Goal: Register for event/course

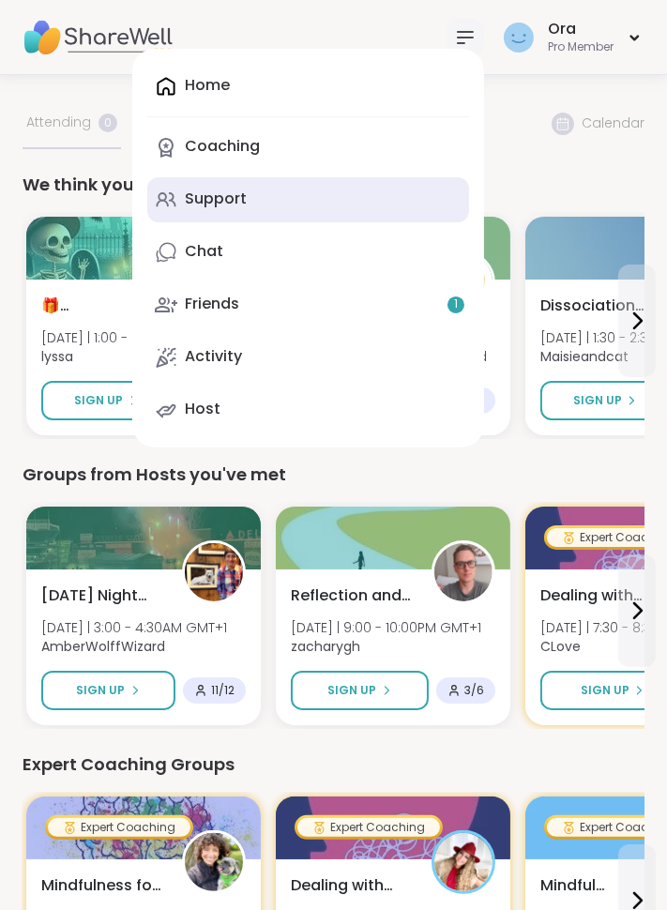
click at [241, 197] on div "Support" at bounding box center [216, 198] width 62 height 21
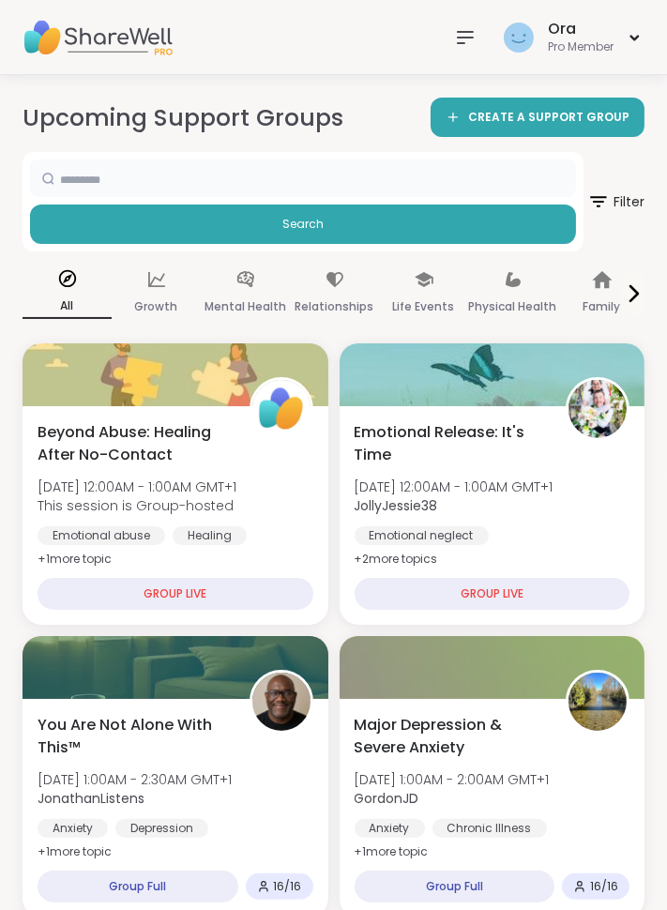
click at [224, 168] on input "text" at bounding box center [303, 178] width 546 height 38
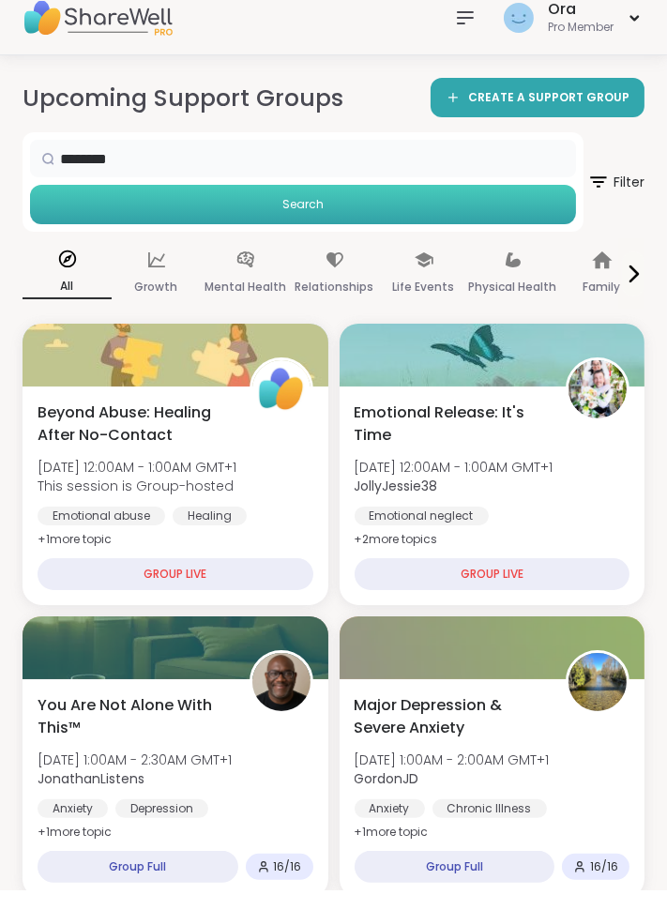
type input "********"
click at [440, 225] on button "Search" at bounding box center [303, 223] width 546 height 39
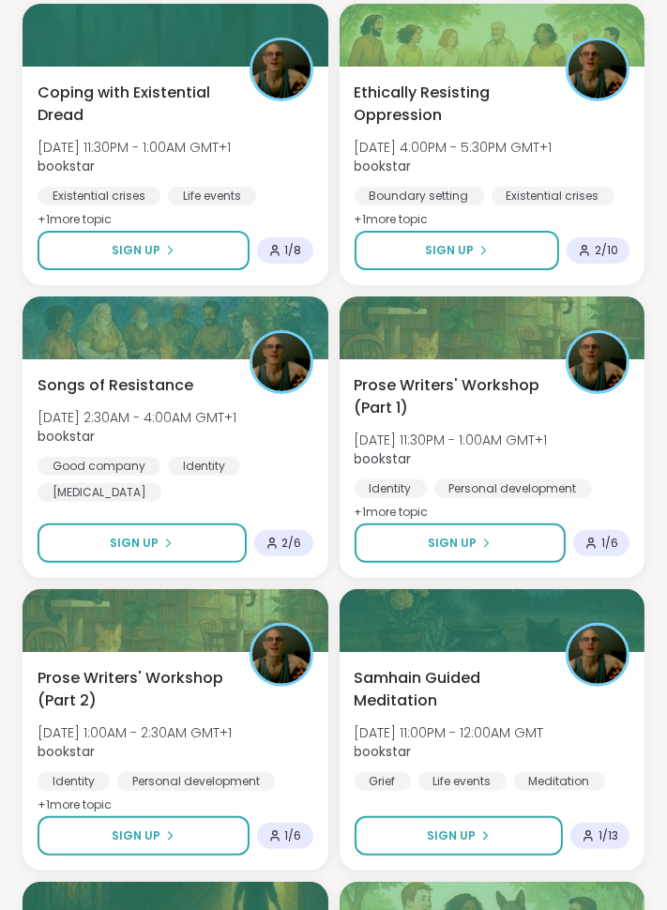
scroll to position [340, 0]
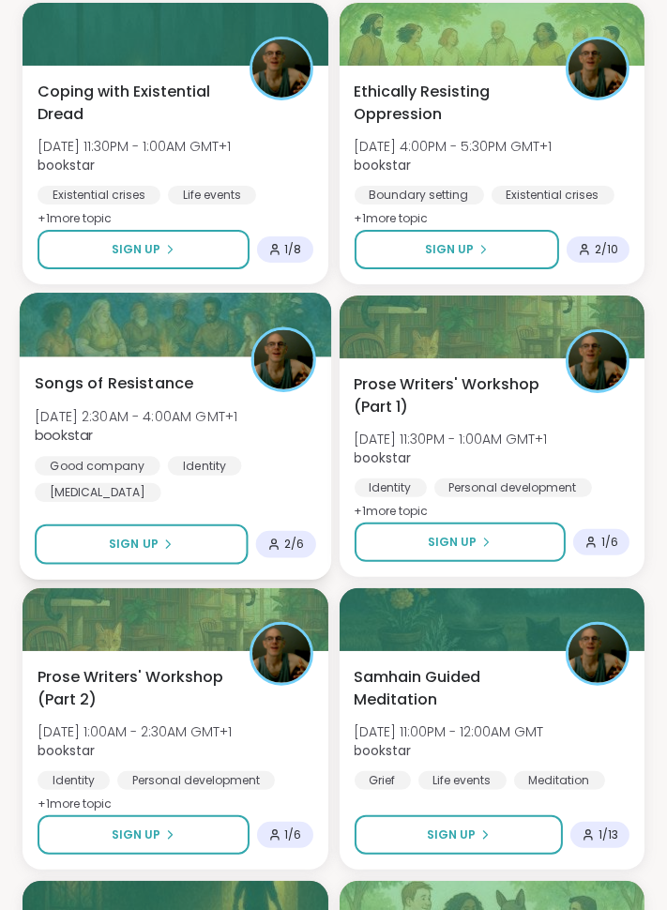
click at [237, 428] on span "bookstar" at bounding box center [136, 435] width 203 height 19
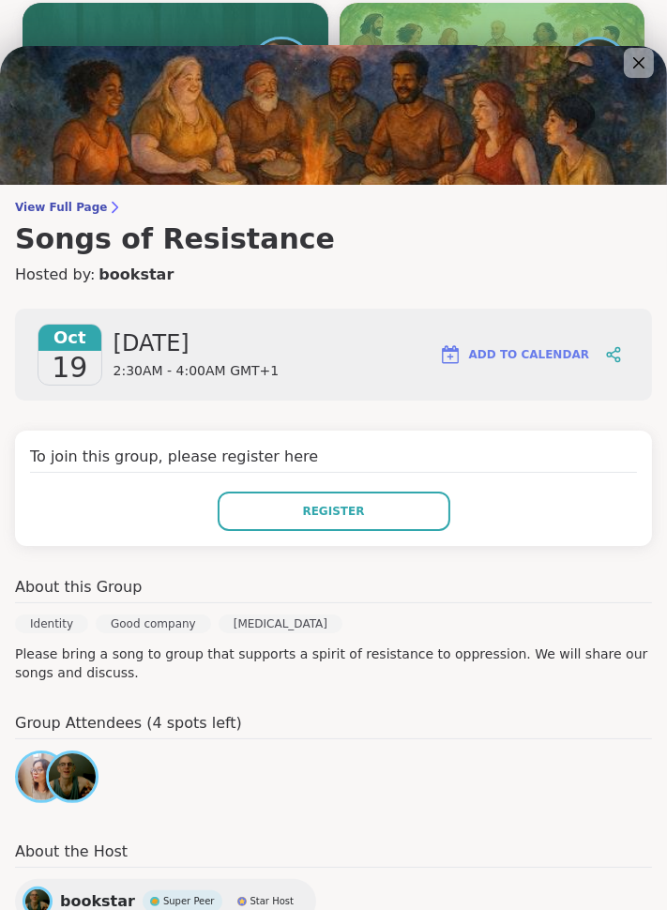
scroll to position [0, 0]
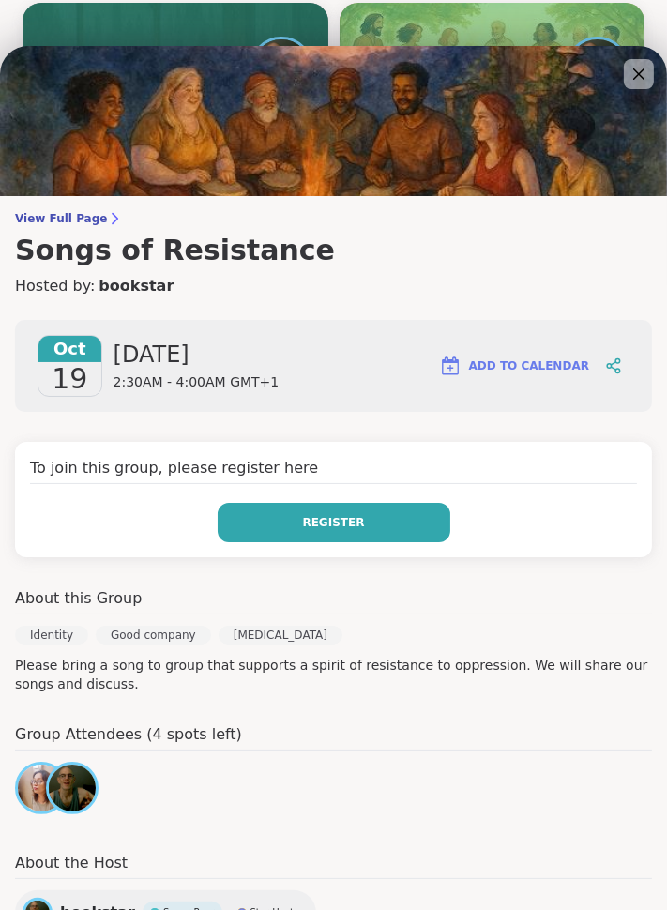
click at [397, 533] on button "Register" at bounding box center [334, 522] width 233 height 39
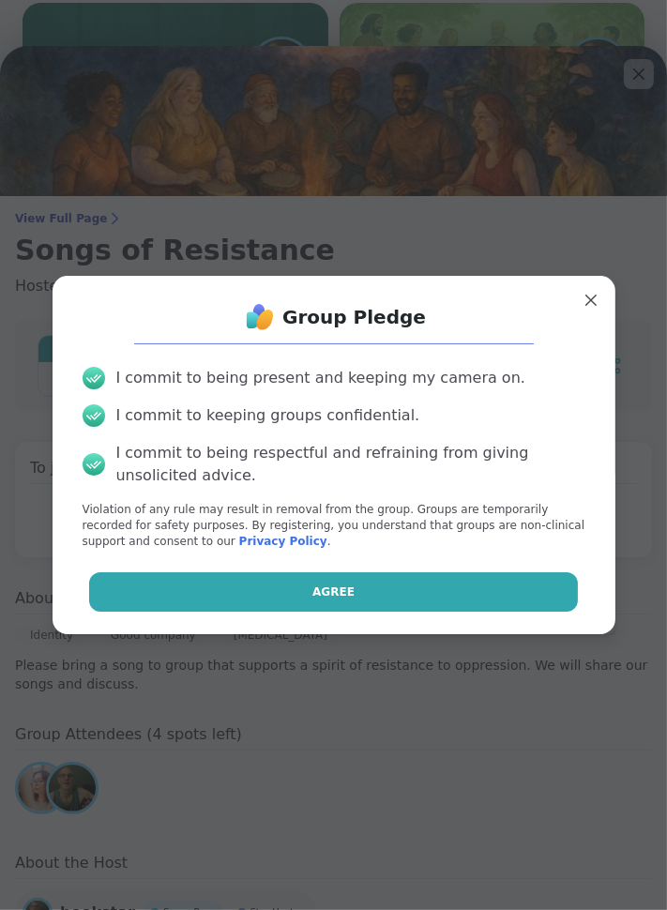
click at [429, 611] on button "Agree" at bounding box center [333, 591] width 489 height 39
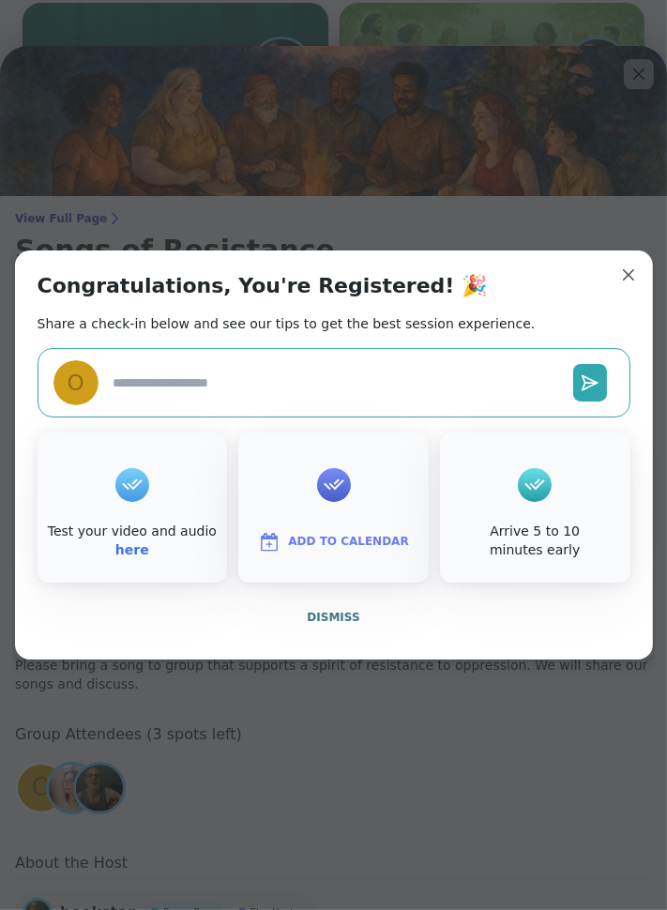
type textarea "*"
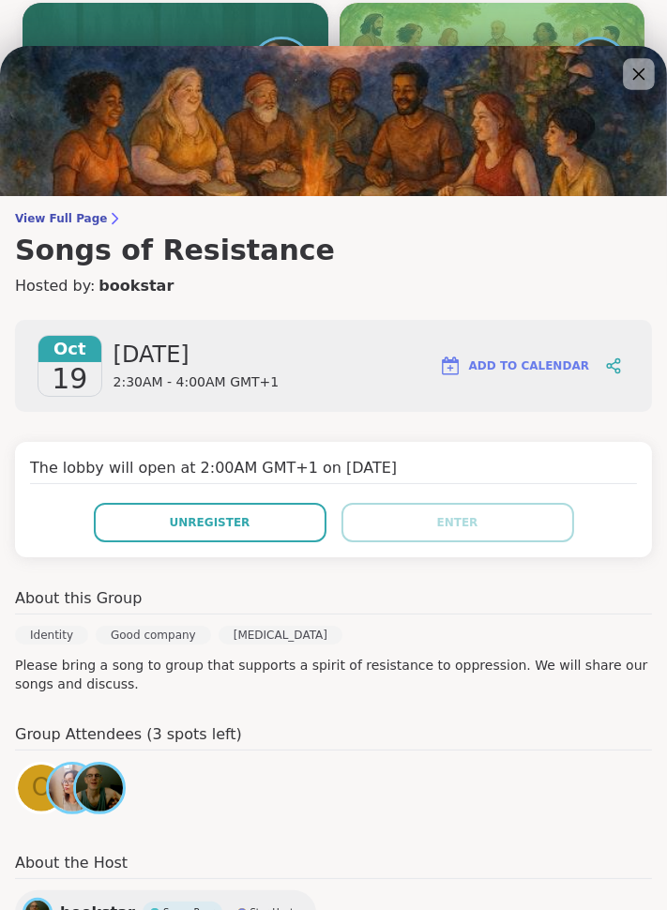
click at [629, 74] on icon at bounding box center [637, 73] width 23 height 23
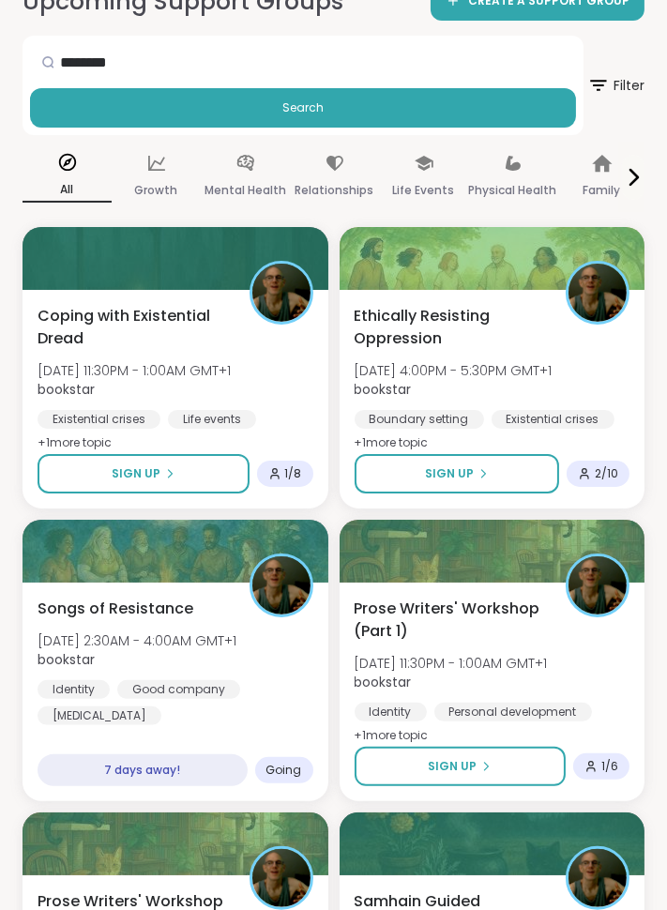
scroll to position [139, 0]
